Goal: Find specific page/section: Find specific page/section

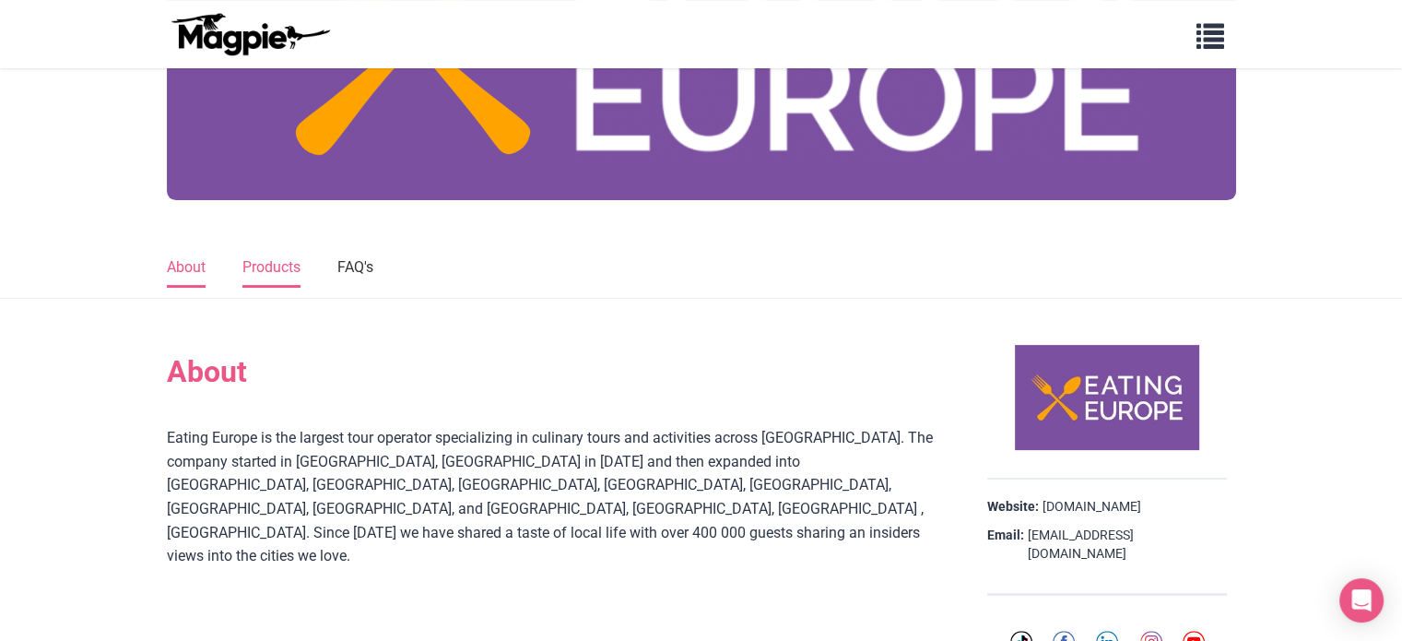
click at [278, 263] on link "Products" at bounding box center [272, 268] width 58 height 39
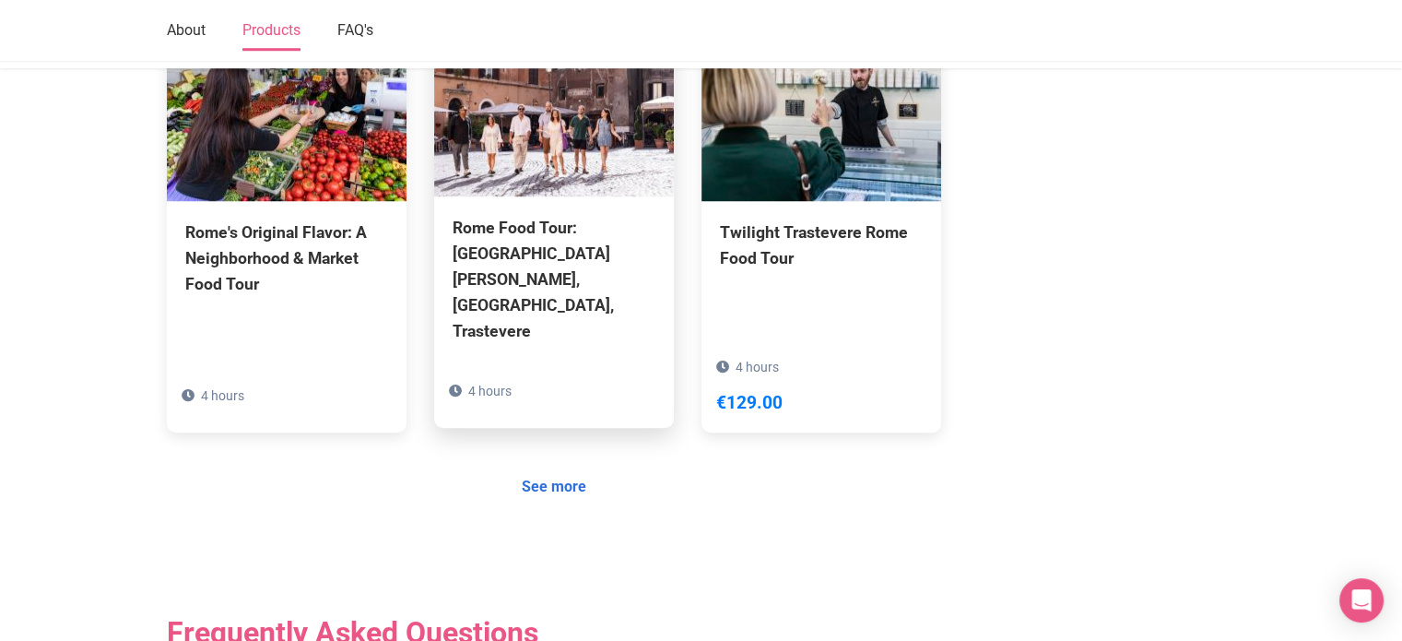
scroll to position [1554, 0]
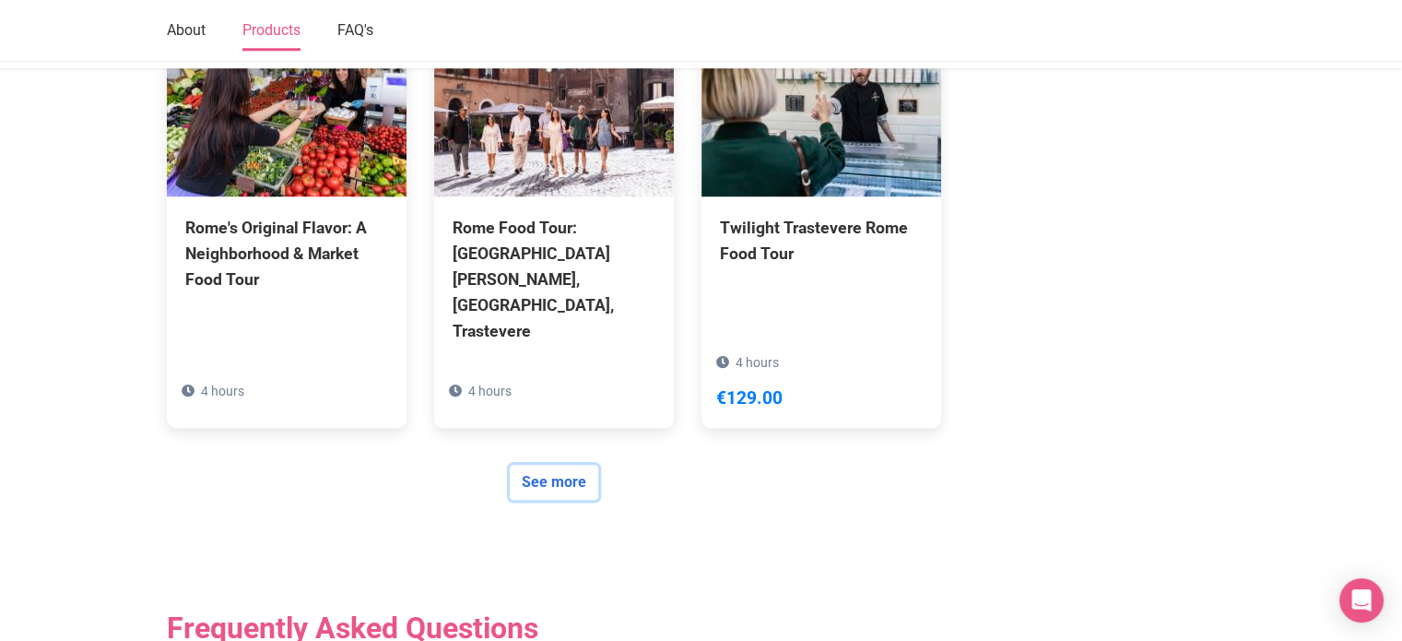
click at [564, 465] on link "See more" at bounding box center [554, 482] width 89 height 35
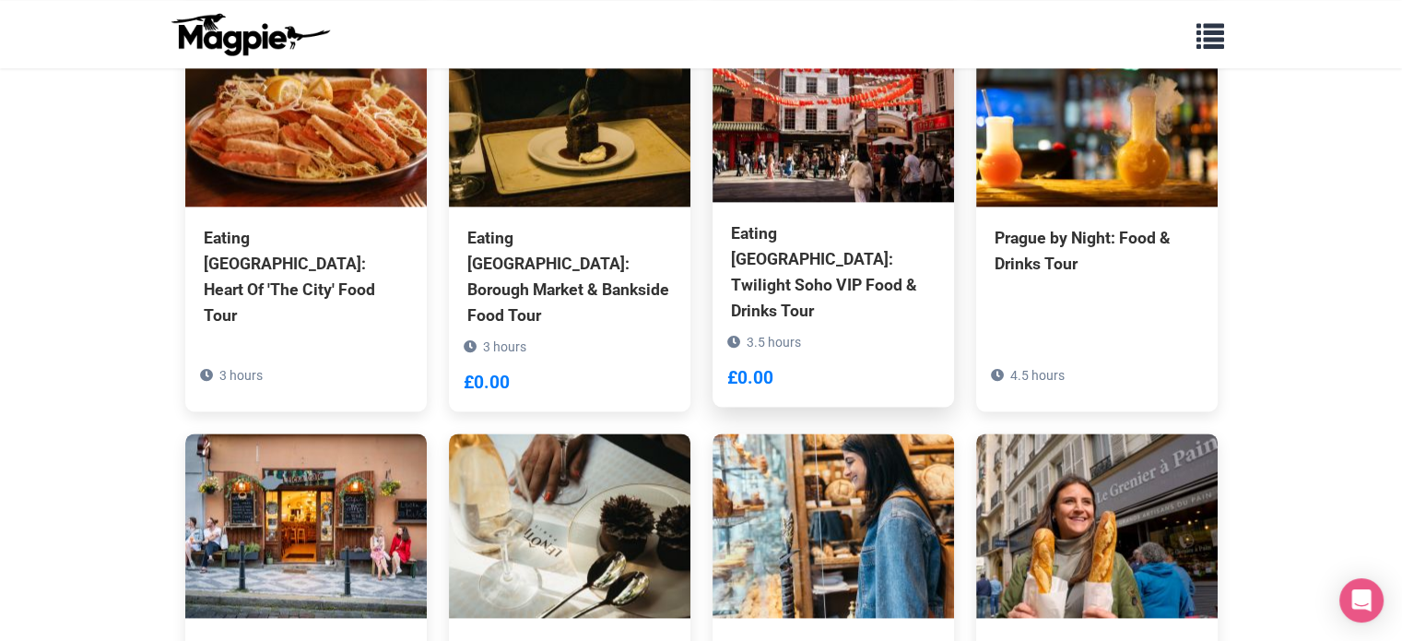
scroll to position [2305, 0]
